Goal: Book appointment/travel/reservation

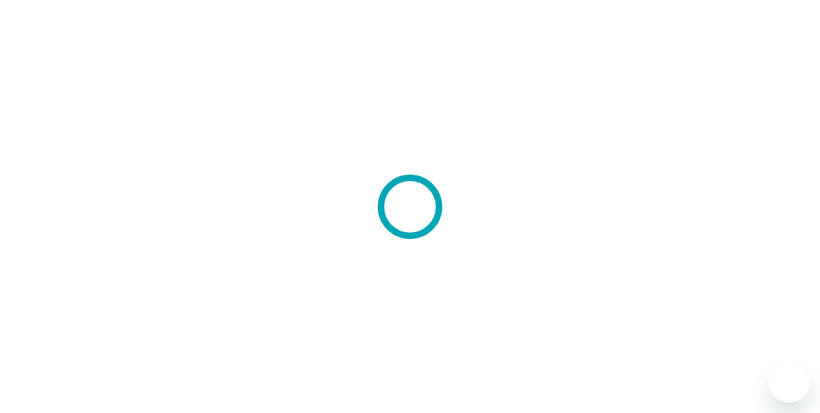
click at [103, 219] on div at bounding box center [410, 206] width 820 height 413
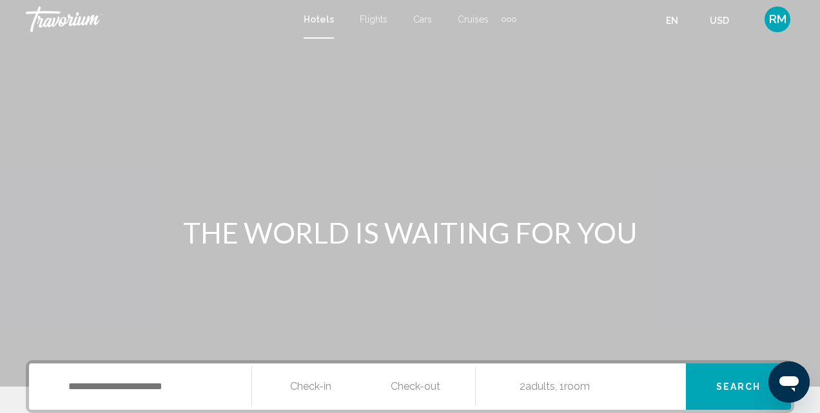
click at [103, 219] on div "THE WORLD IS WAITING FOR YOU" at bounding box center [410, 233] width 820 height 34
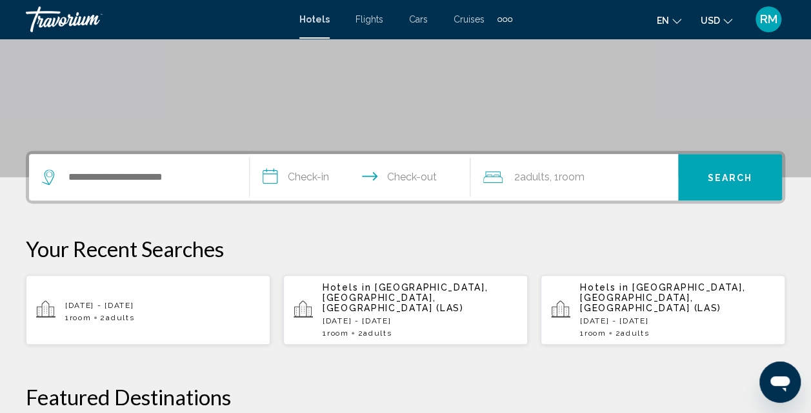
scroll to position [226, 0]
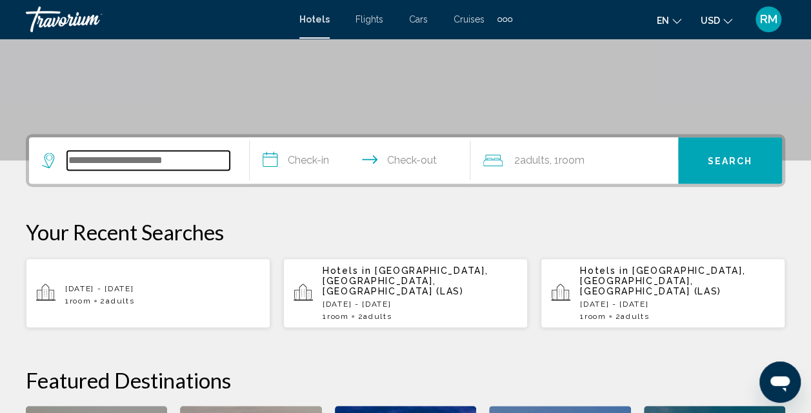
click at [99, 163] on input "Search widget" at bounding box center [148, 160] width 163 height 19
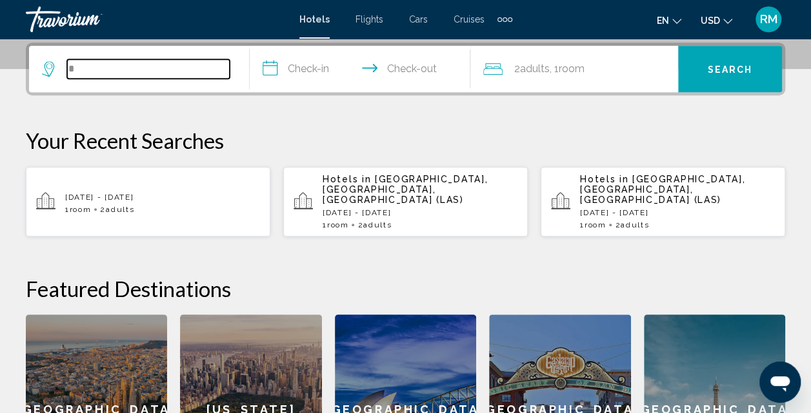
scroll to position [319, 0]
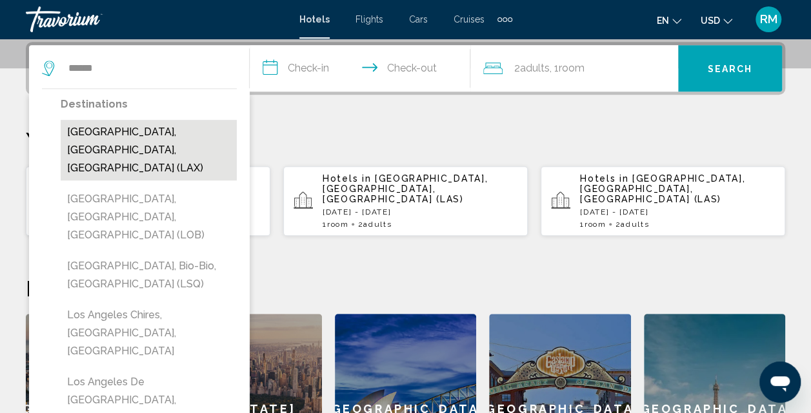
click at [123, 135] on button "[GEOGRAPHIC_DATA], [GEOGRAPHIC_DATA], [GEOGRAPHIC_DATA] (LAX)" at bounding box center [149, 150] width 176 height 61
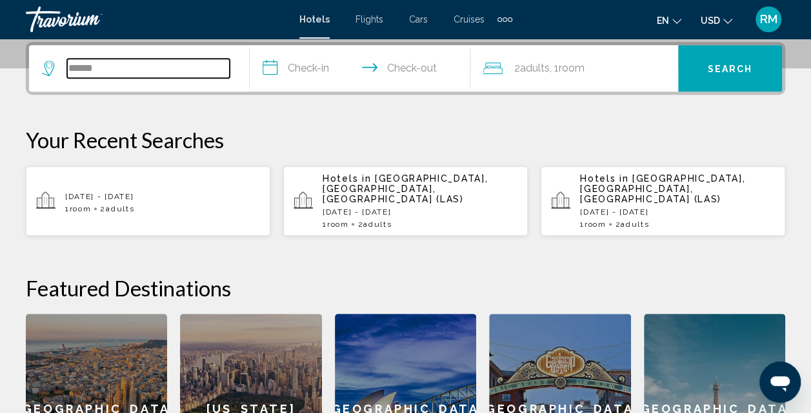
type input "**********"
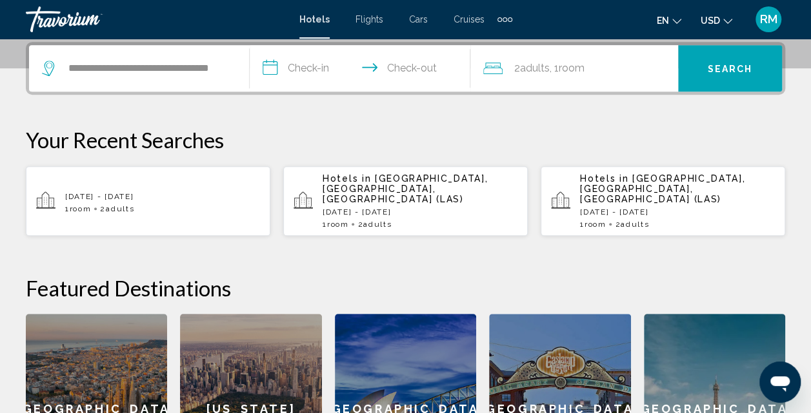
click at [274, 71] on input "**********" at bounding box center [363, 70] width 226 height 50
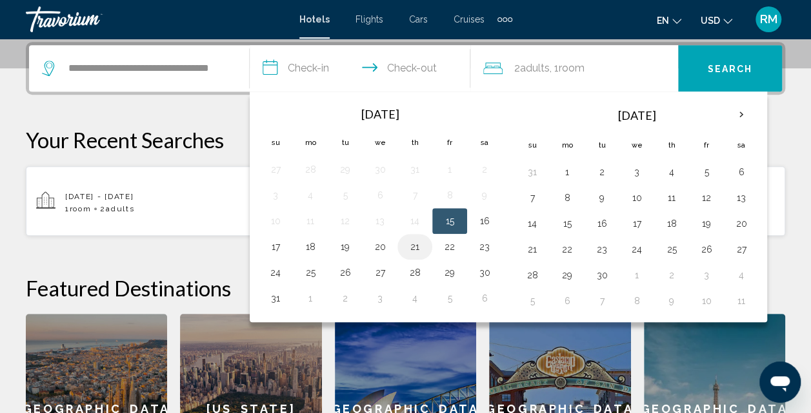
click at [414, 243] on button "21" at bounding box center [414, 247] width 21 height 18
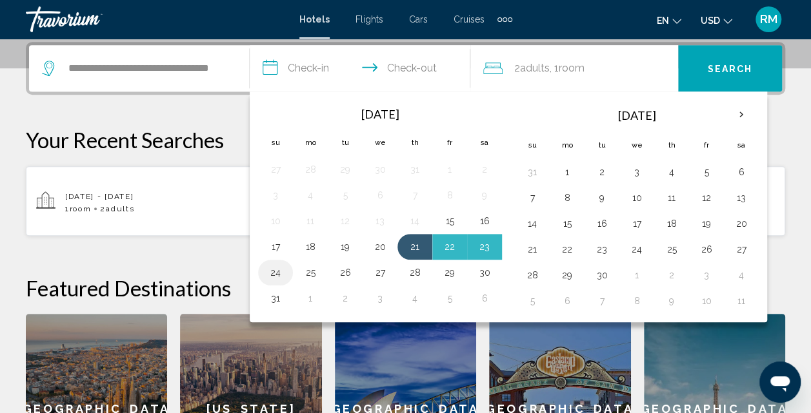
click at [278, 272] on button "24" at bounding box center [275, 273] width 21 height 18
type input "**********"
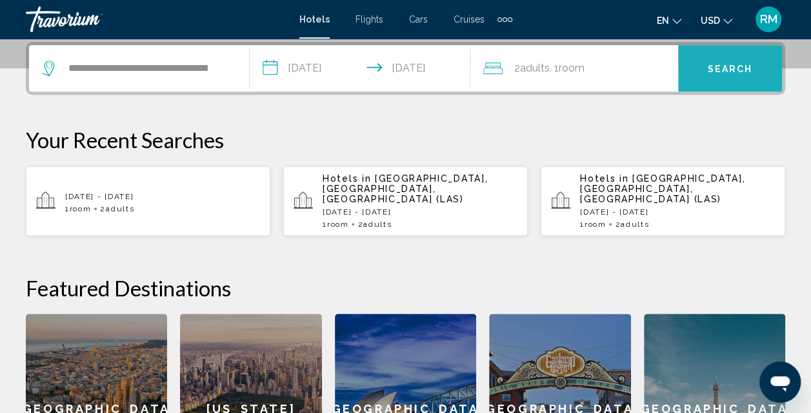
click at [740, 72] on span "Search" at bounding box center [730, 69] width 45 height 10
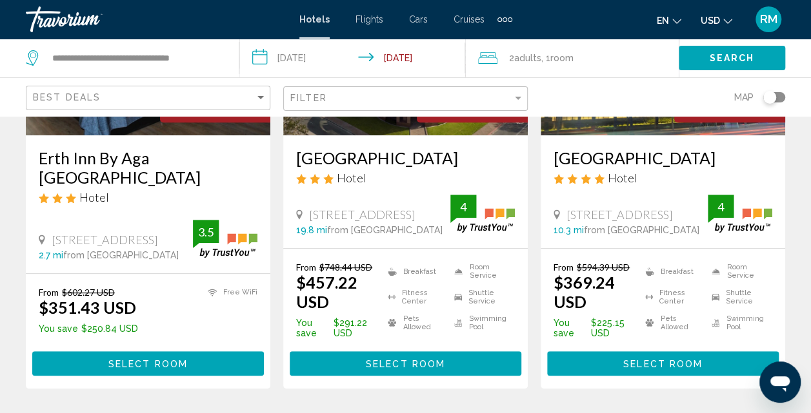
scroll to position [235, 0]
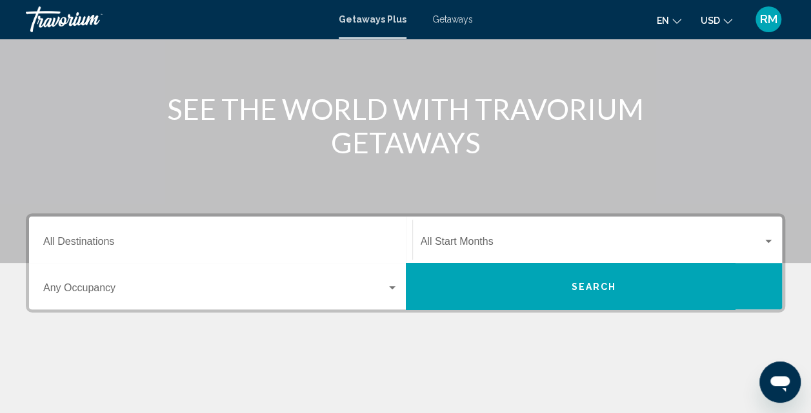
scroll to position [126, 0]
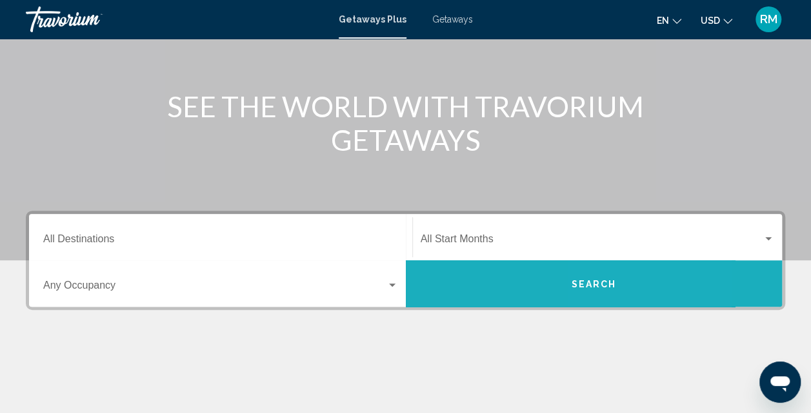
click at [607, 289] on button "Search" at bounding box center [594, 284] width 377 height 46
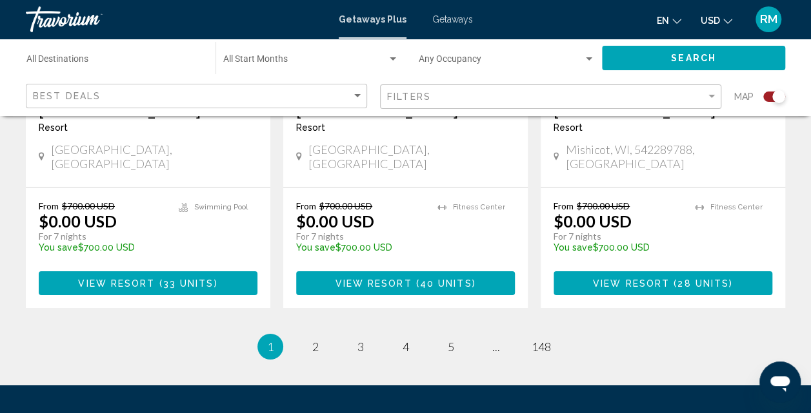
scroll to position [459, 0]
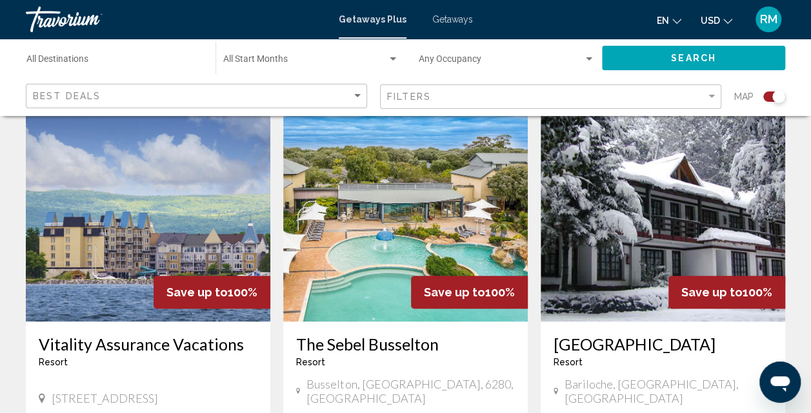
click at [433, 275] on img "Main content" at bounding box center [405, 218] width 244 height 206
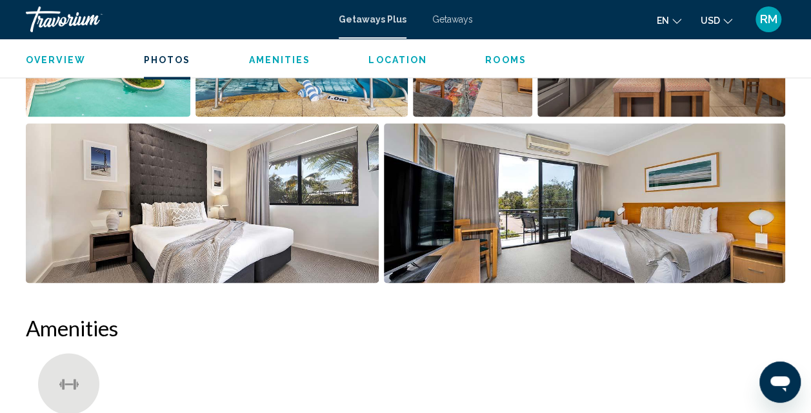
scroll to position [1025, 0]
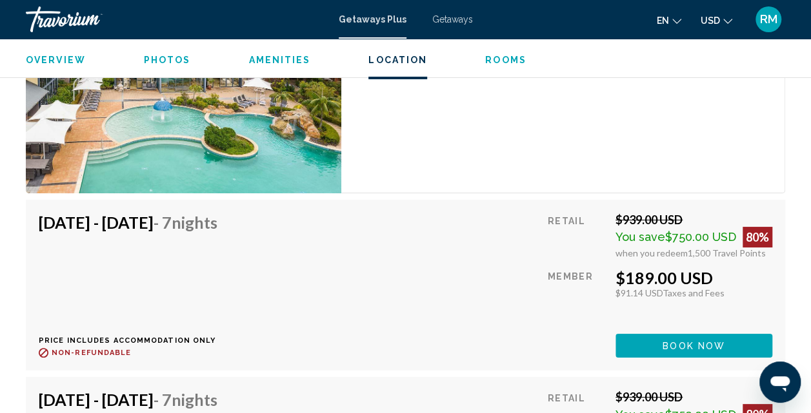
scroll to position [2347, 0]
